Goal: Information Seeking & Learning: Learn about a topic

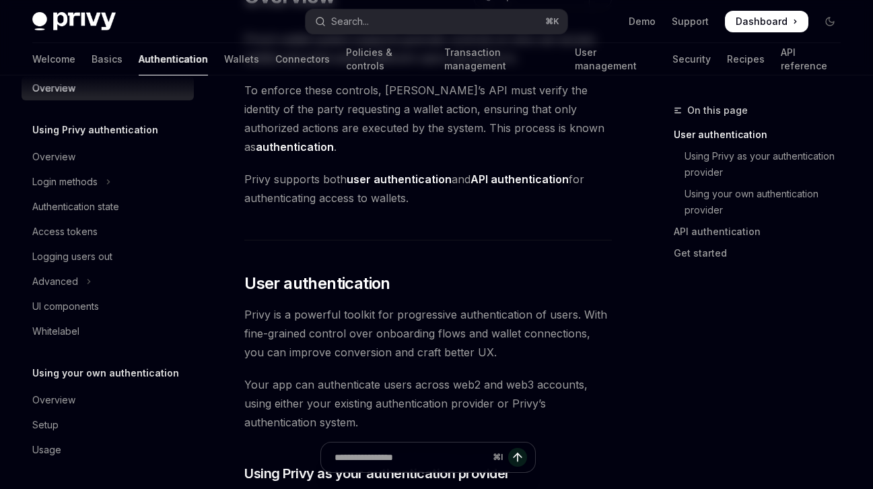
scroll to position [128, 0]
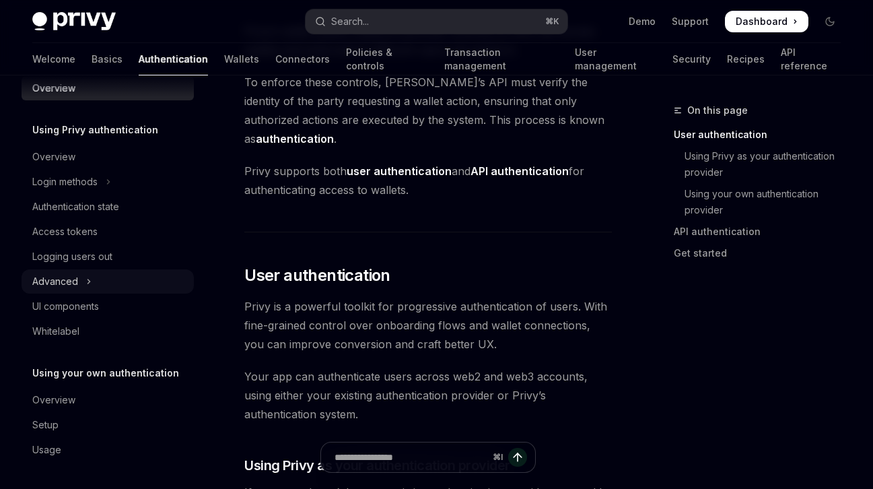
click at [95, 285] on button "Advanced" at bounding box center [108, 281] width 172 height 24
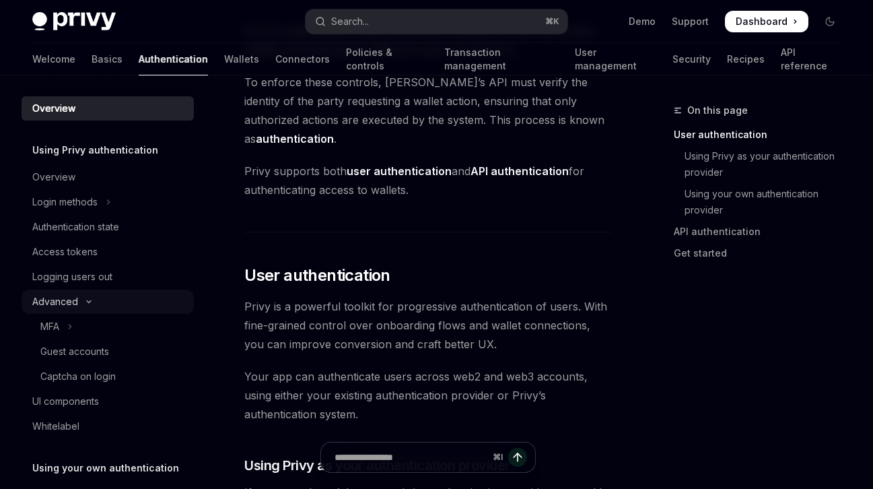
scroll to position [0, 0]
click at [133, 237] on link "Authentication state" at bounding box center [108, 227] width 172 height 24
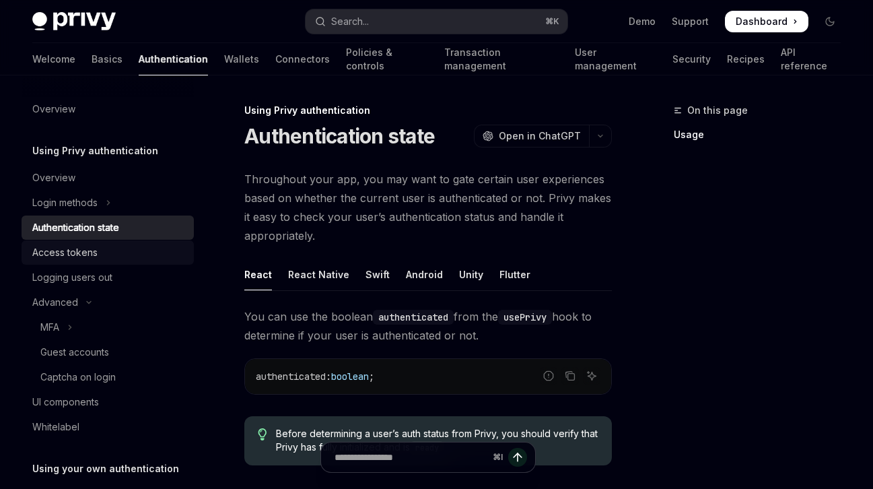
click at [118, 258] on div "Access tokens" at bounding box center [109, 252] width 154 height 16
type textarea "*"
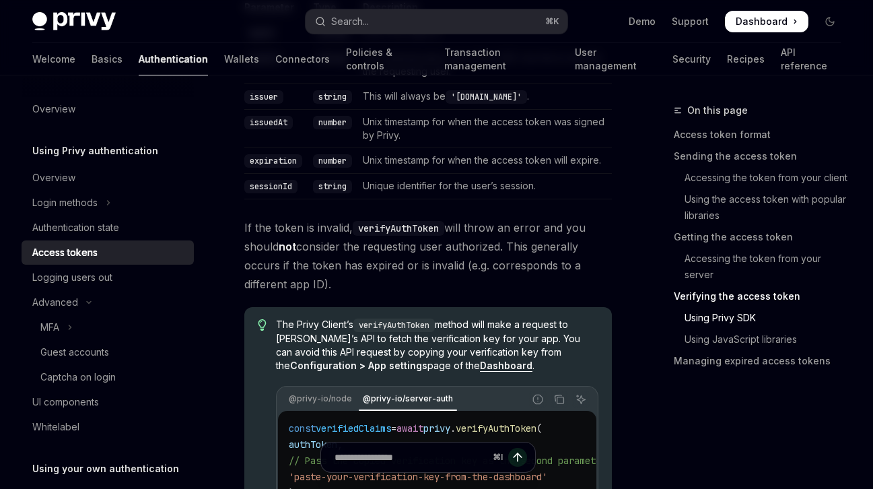
scroll to position [2583, 0]
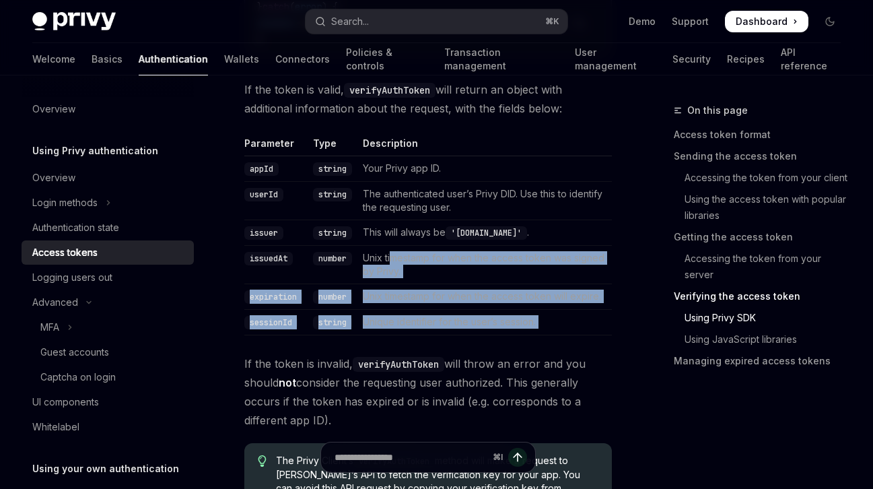
drag, startPoint x: 600, startPoint y: 333, endPoint x: 396, endPoint y: 252, distance: 219.7
click at [396, 252] on td "Unix timestamp for when the access token was signed by Privy." at bounding box center [485, 264] width 254 height 38
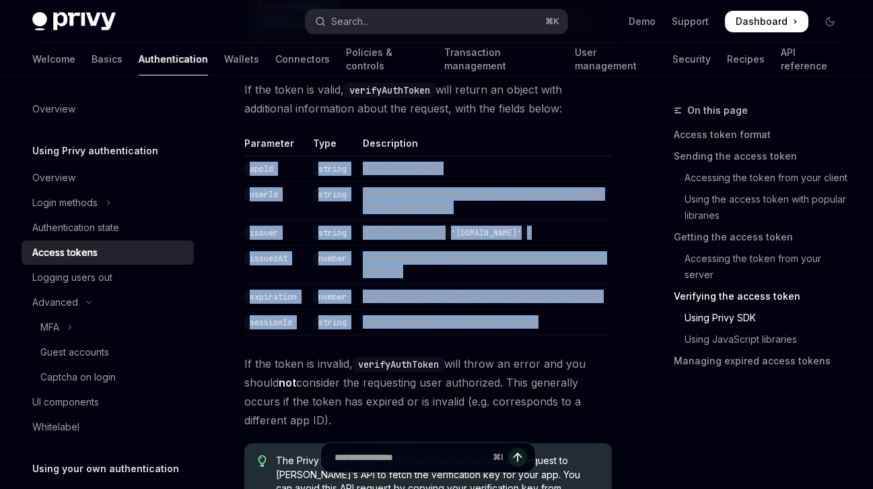
drag, startPoint x: 570, startPoint y: 320, endPoint x: 249, endPoint y: 154, distance: 361.4
click at [249, 156] on td "appId" at bounding box center [275, 169] width 63 height 26
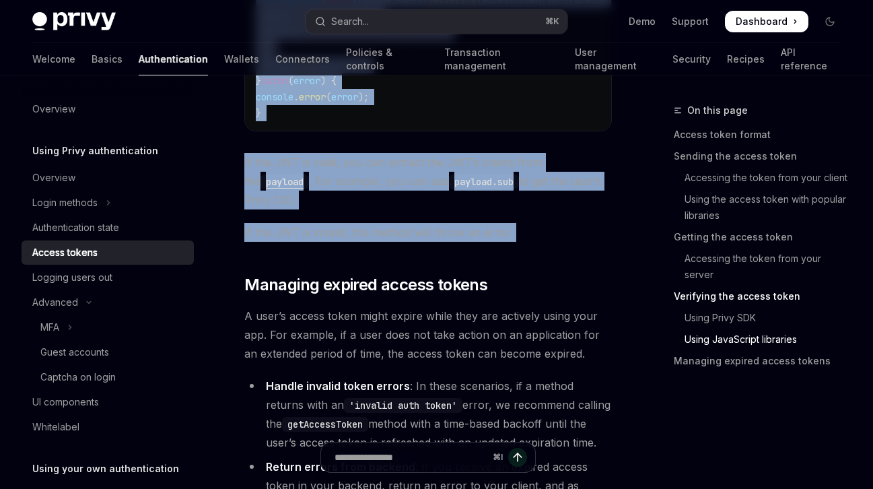
scroll to position [3611, 0]
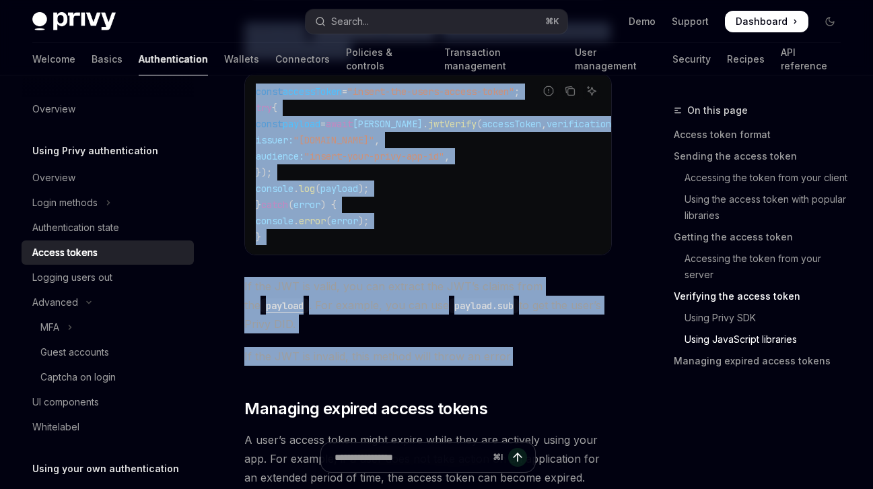
drag, startPoint x: 239, startPoint y: 110, endPoint x: 575, endPoint y: 362, distance: 420.3
copy div "**********"
